Goal: Information Seeking & Learning: Check status

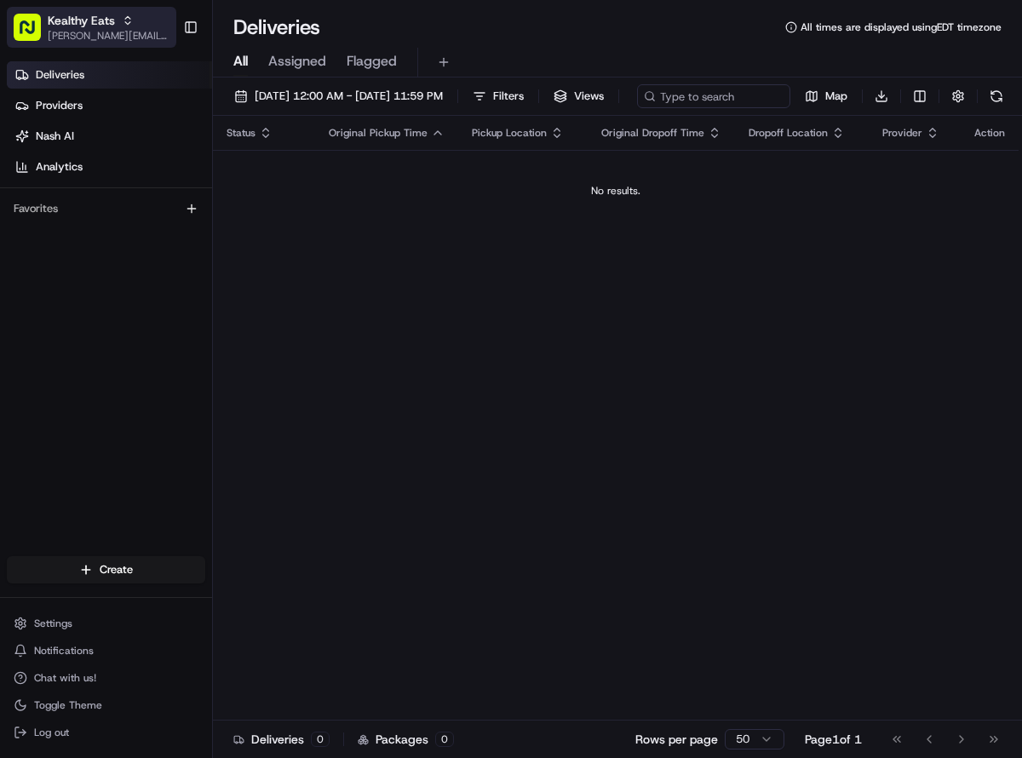
click at [74, 29] on span "[PERSON_NAME][EMAIL_ADDRESS][DOMAIN_NAME]" at bounding box center [109, 36] width 122 height 14
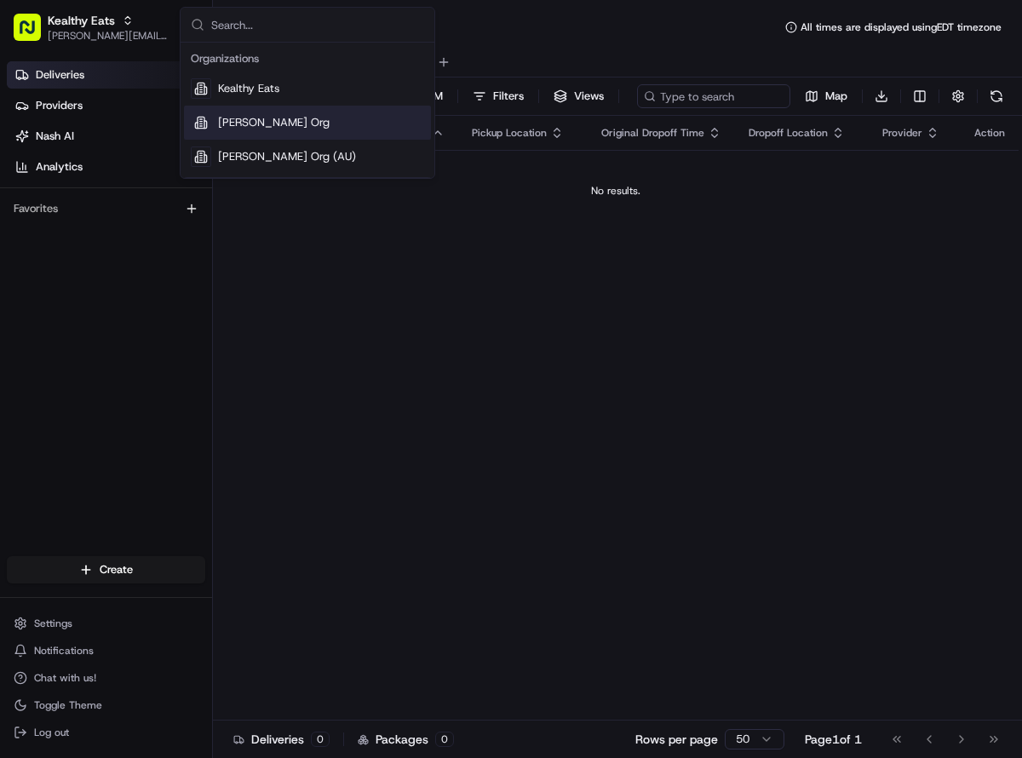
click at [285, 123] on div "[PERSON_NAME] Org" at bounding box center [307, 123] width 247 height 34
